Goal: Information Seeking & Learning: Learn about a topic

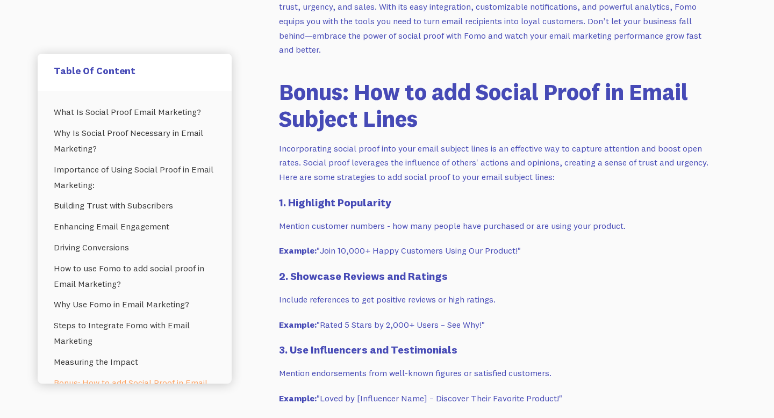
scroll to position [1928, 0]
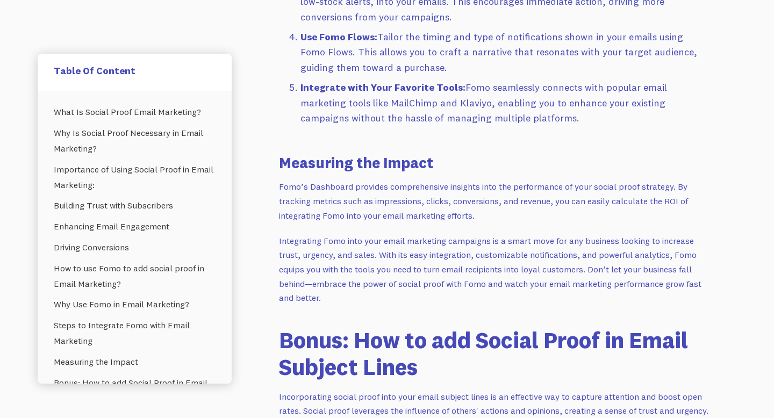
scroll to position [3028, 0]
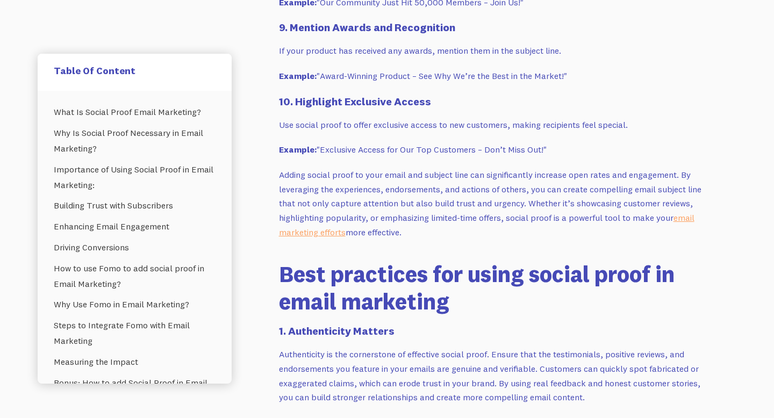
click at [403, 209] on p "Adding social proof to your email and subject line can significantly increase o…" at bounding box center [494, 203] width 430 height 71
